Goal: Task Accomplishment & Management: Use online tool/utility

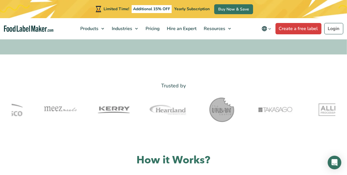
scroll to position [307, 0]
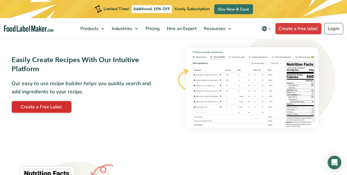
click at [49, 112] on link "Create a Free Label" at bounding box center [41, 106] width 59 height 11
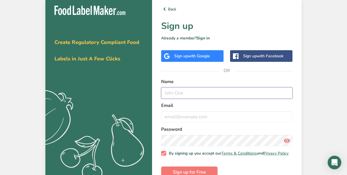
click at [187, 93] on input "text" at bounding box center [226, 92] width 131 height 11
